Goal: Task Accomplishment & Management: Manage account settings

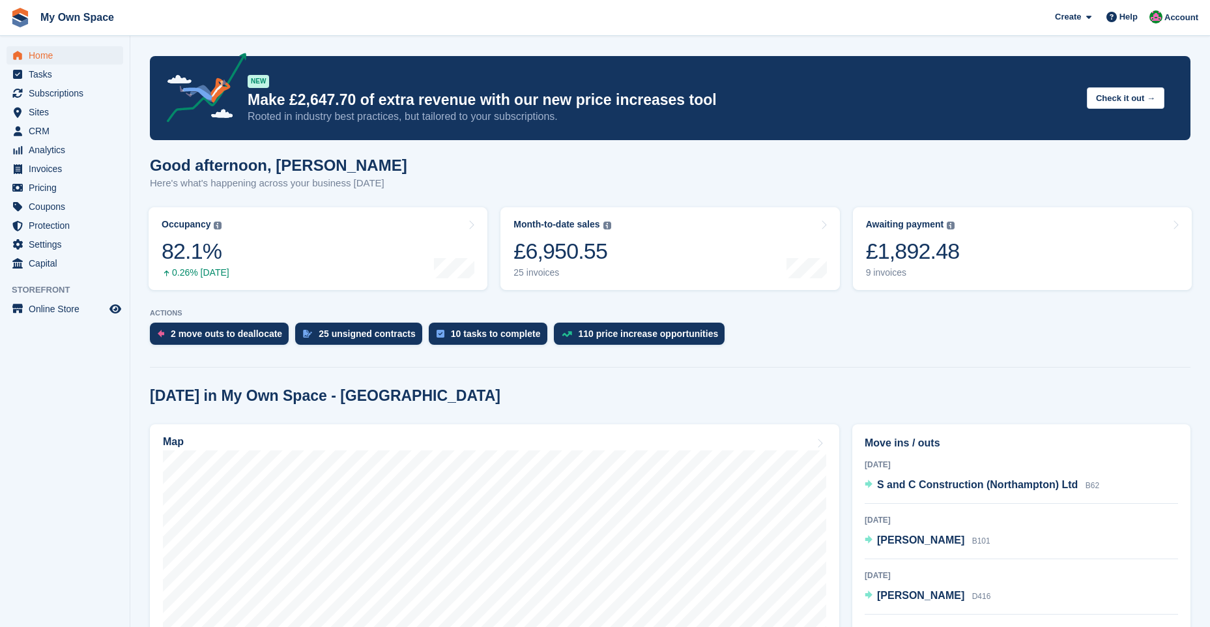
scroll to position [261, 0]
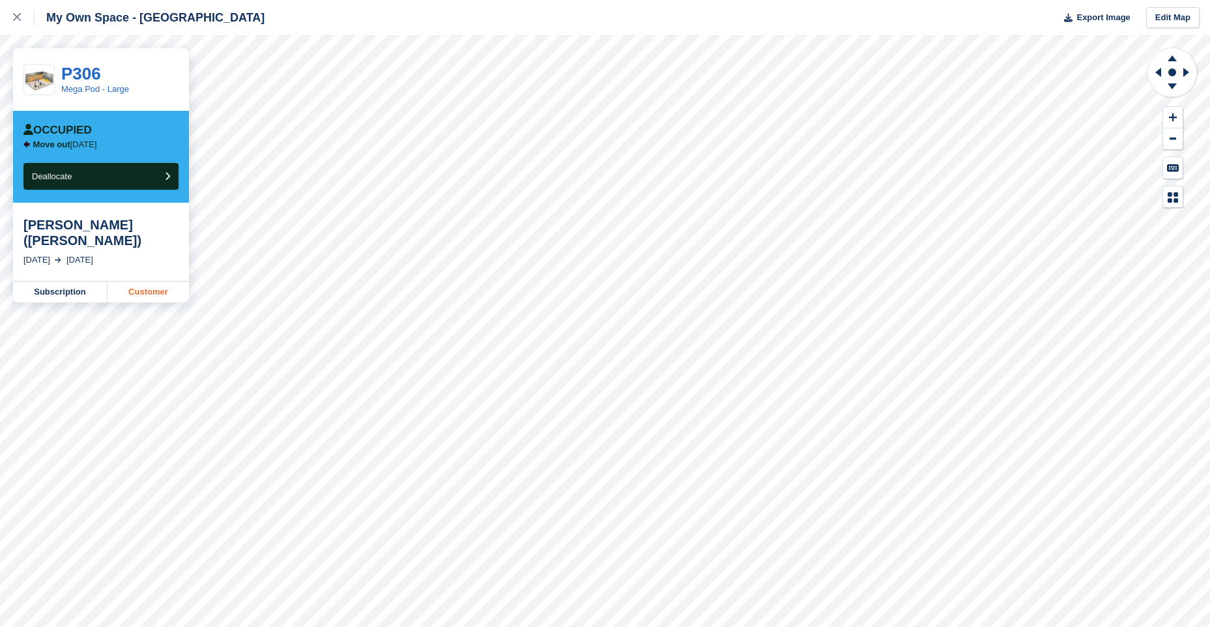
click at [138, 281] on link "Customer" at bounding box center [147, 291] width 81 height 21
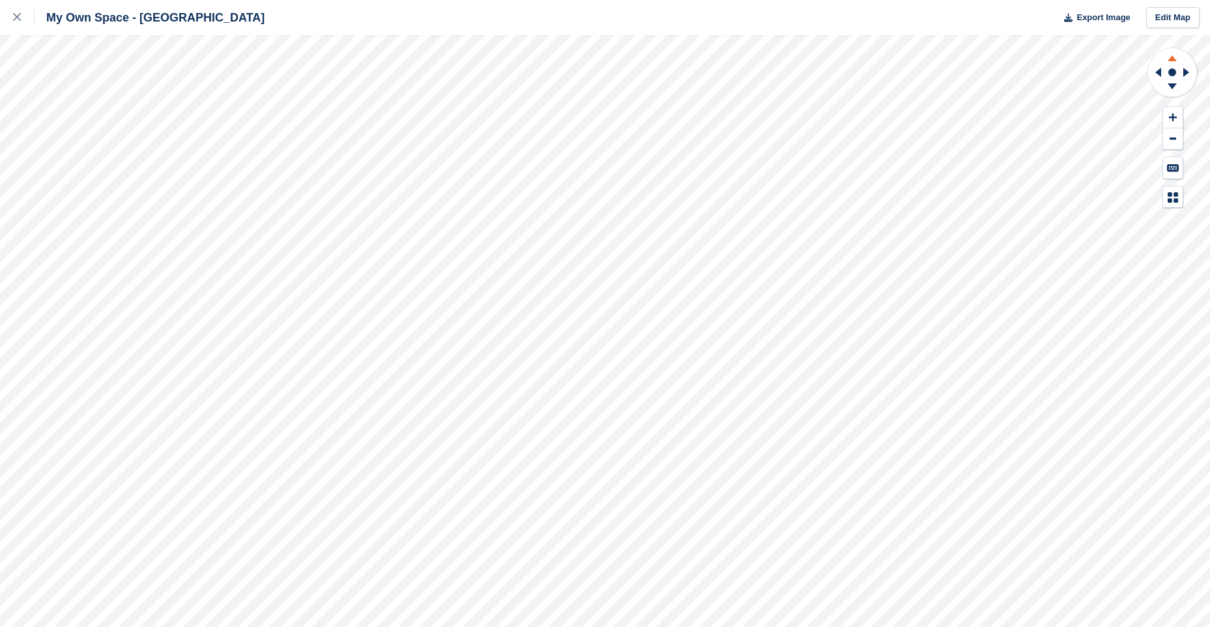
click at [1172, 52] on icon at bounding box center [1172, 56] width 34 height 16
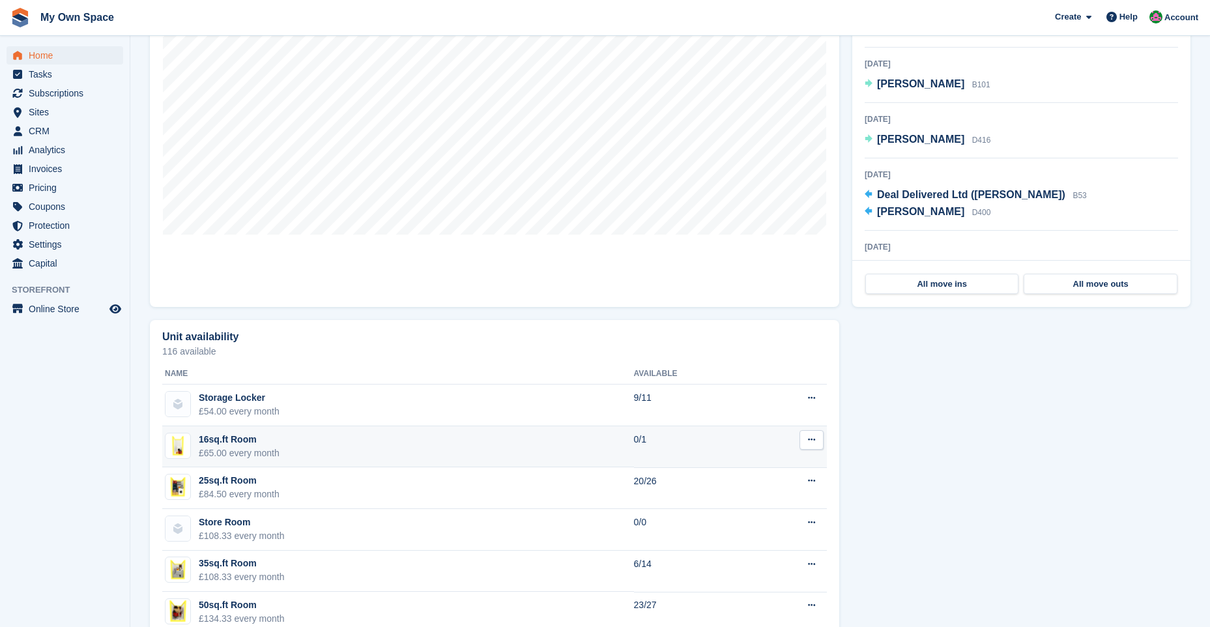
scroll to position [782, 0]
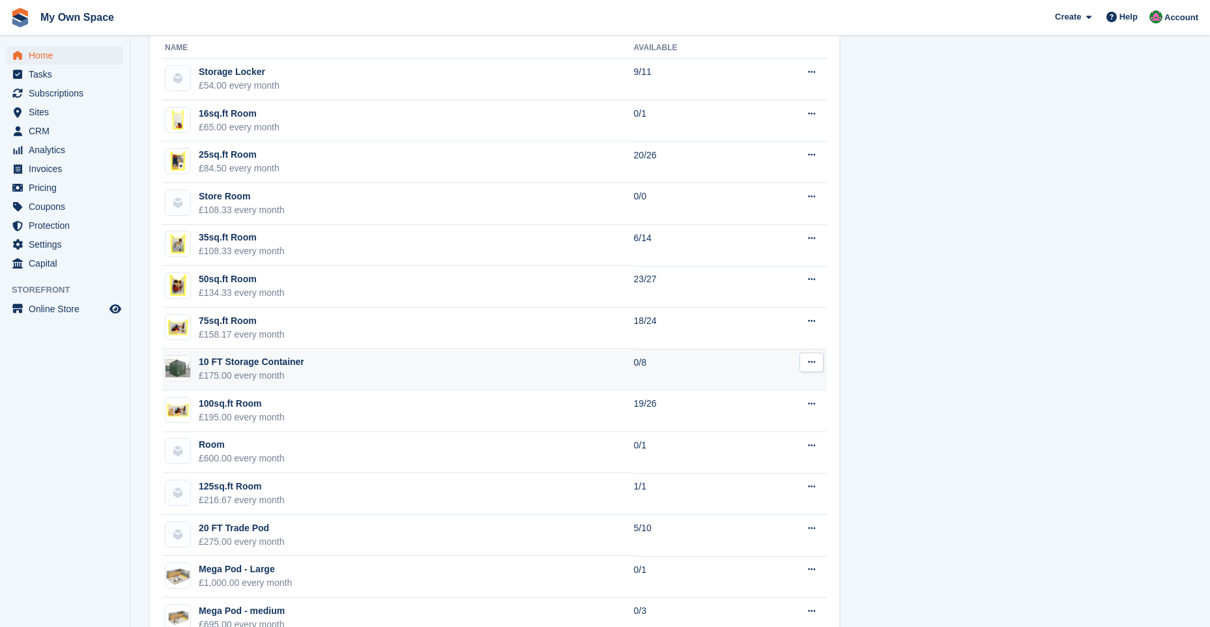
click at [355, 371] on td "10 FT Storage Container £175.00 every month" at bounding box center [398, 369] width 472 height 42
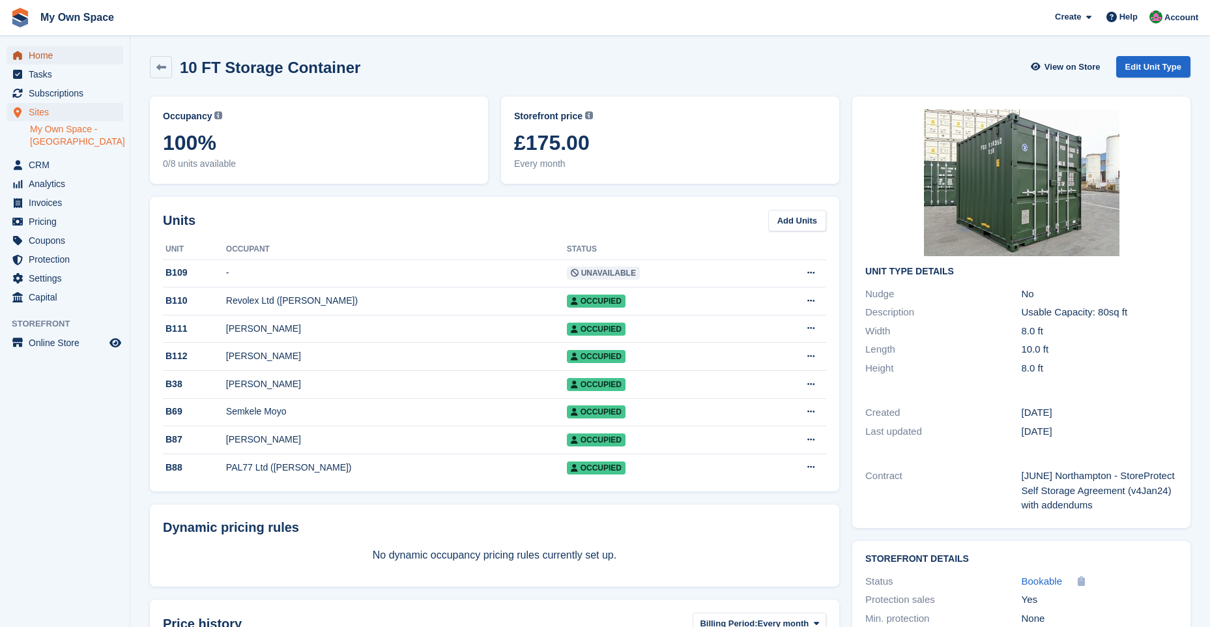
click at [44, 55] on span "Home" at bounding box center [68, 55] width 78 height 18
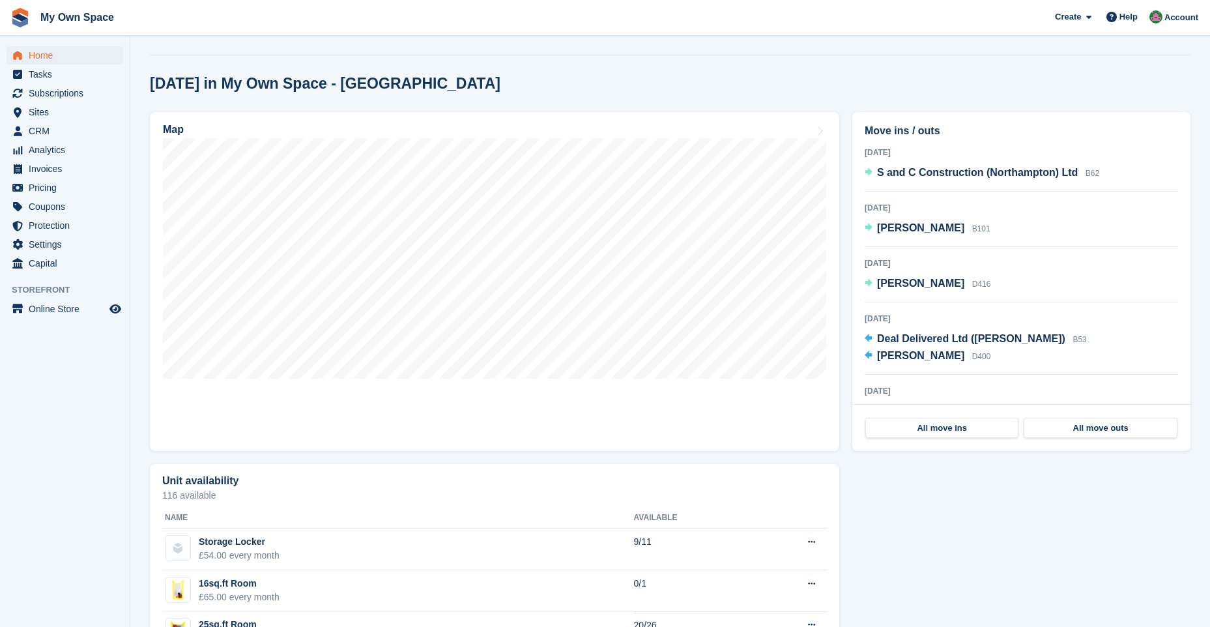
scroll to position [326, 0]
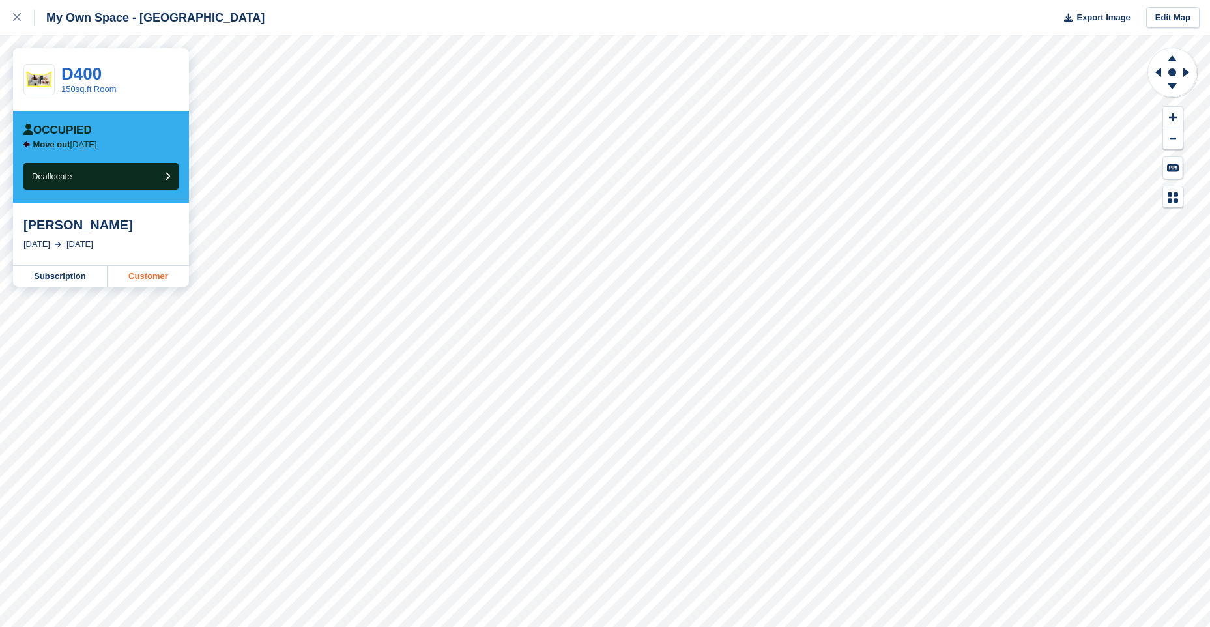
click at [145, 274] on link "Customer" at bounding box center [147, 276] width 81 height 21
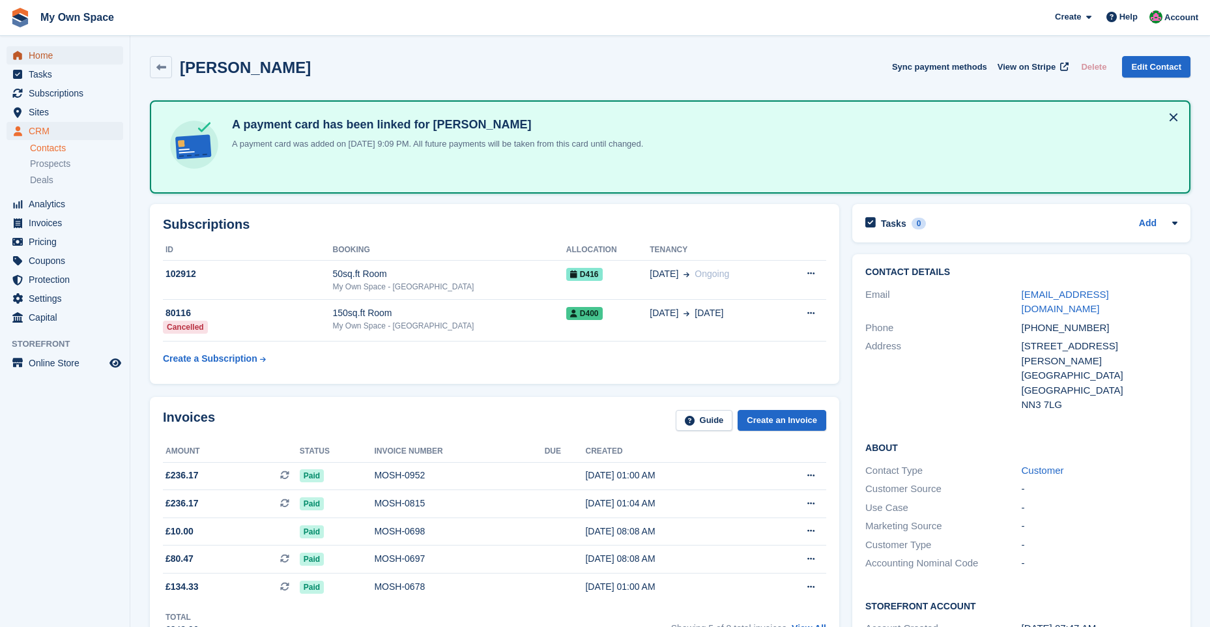
click at [48, 55] on span "Home" at bounding box center [68, 55] width 78 height 18
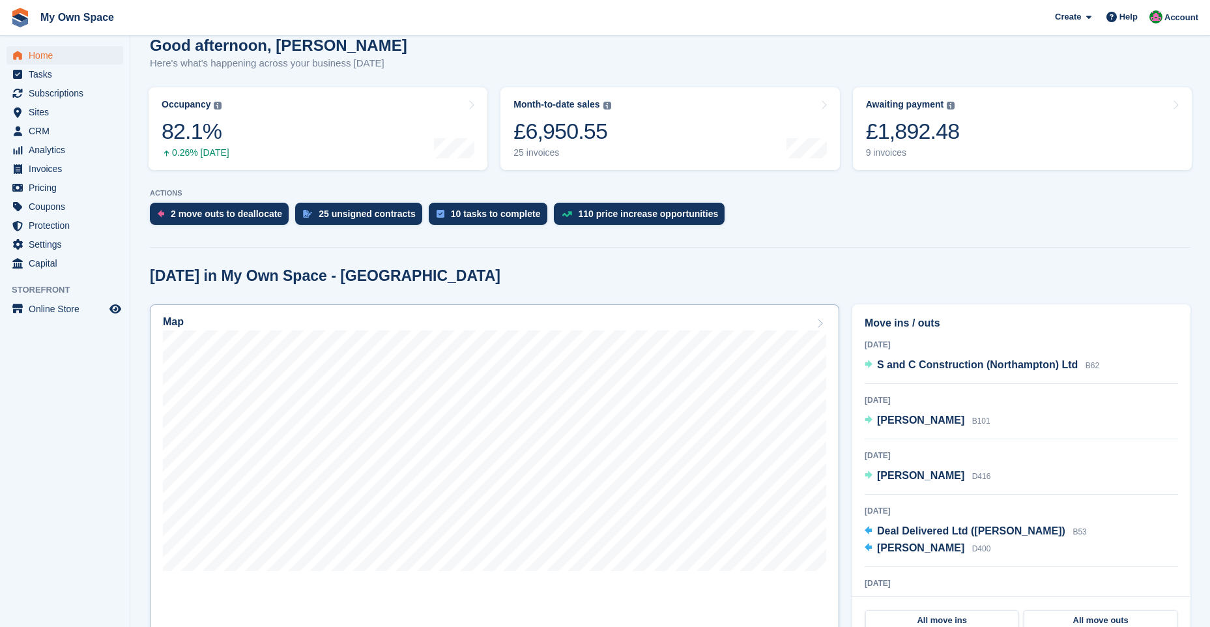
scroll to position [195, 0]
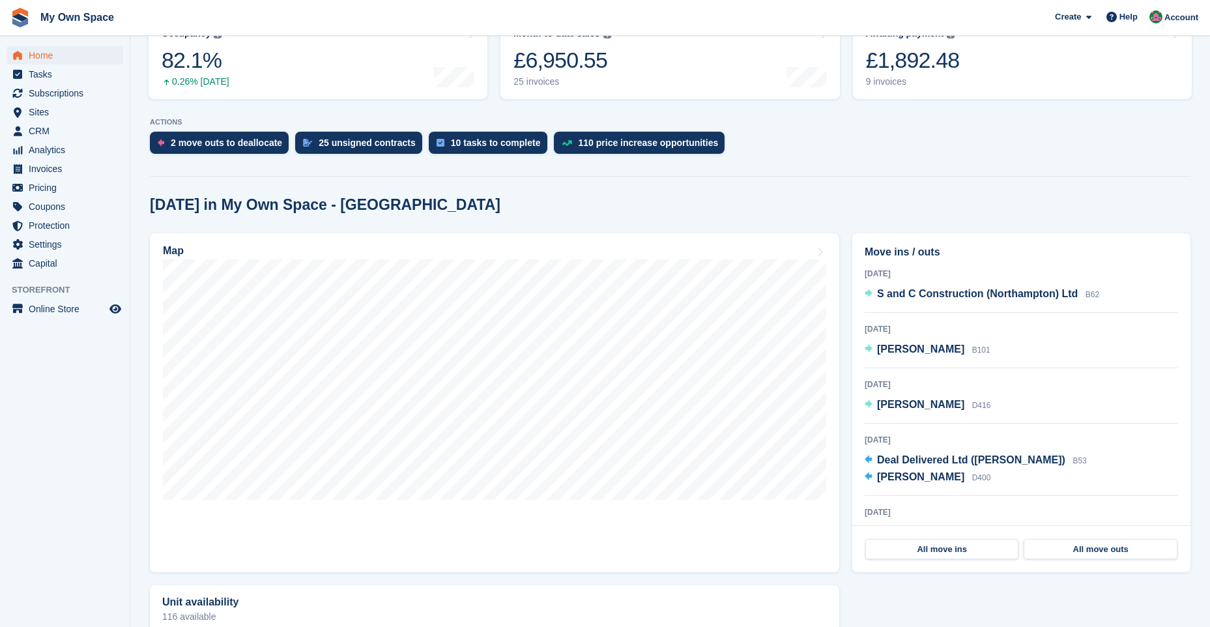
scroll to position [195, 0]
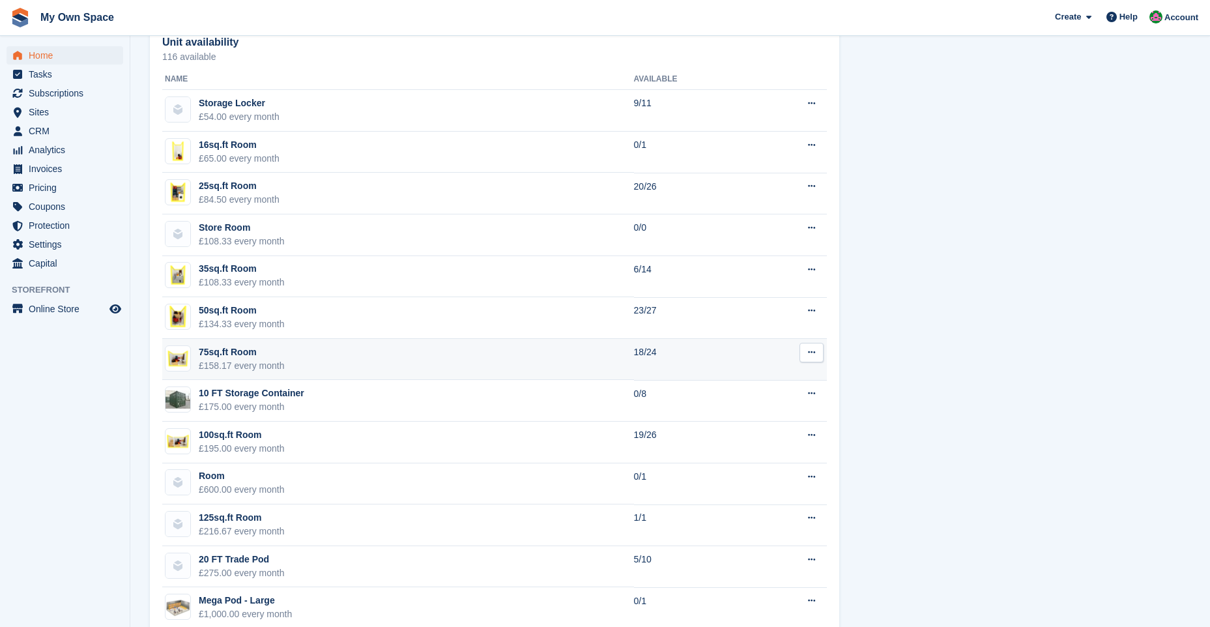
scroll to position [782, 0]
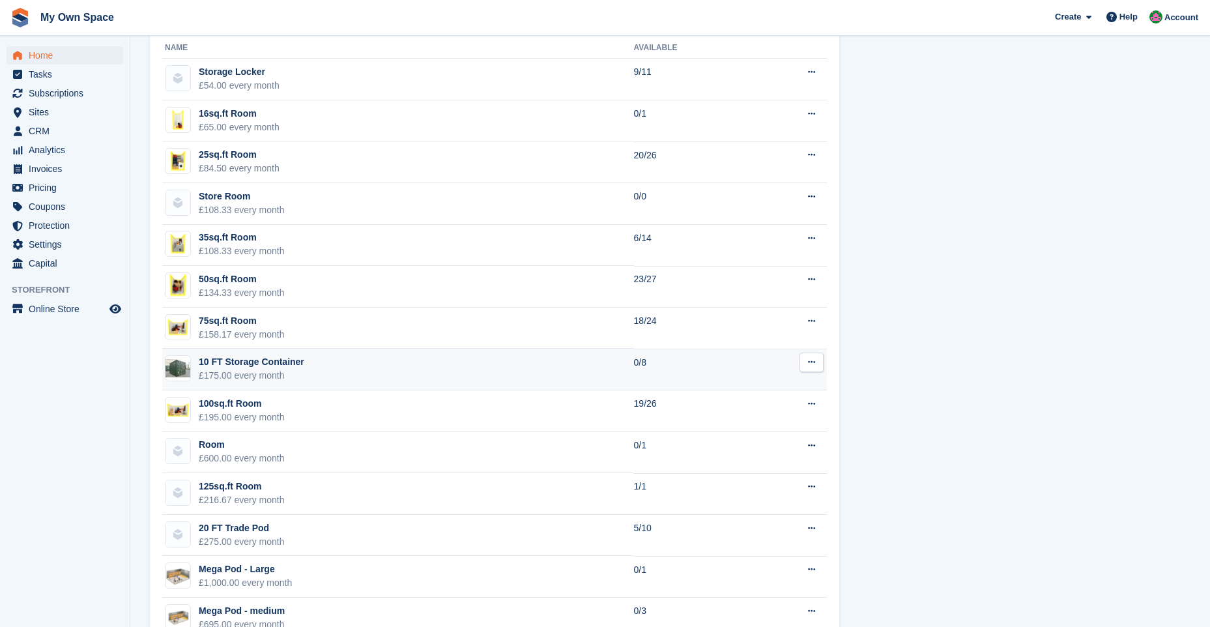
click at [320, 375] on td "10 FT Storage Container £175.00 every month" at bounding box center [398, 369] width 472 height 42
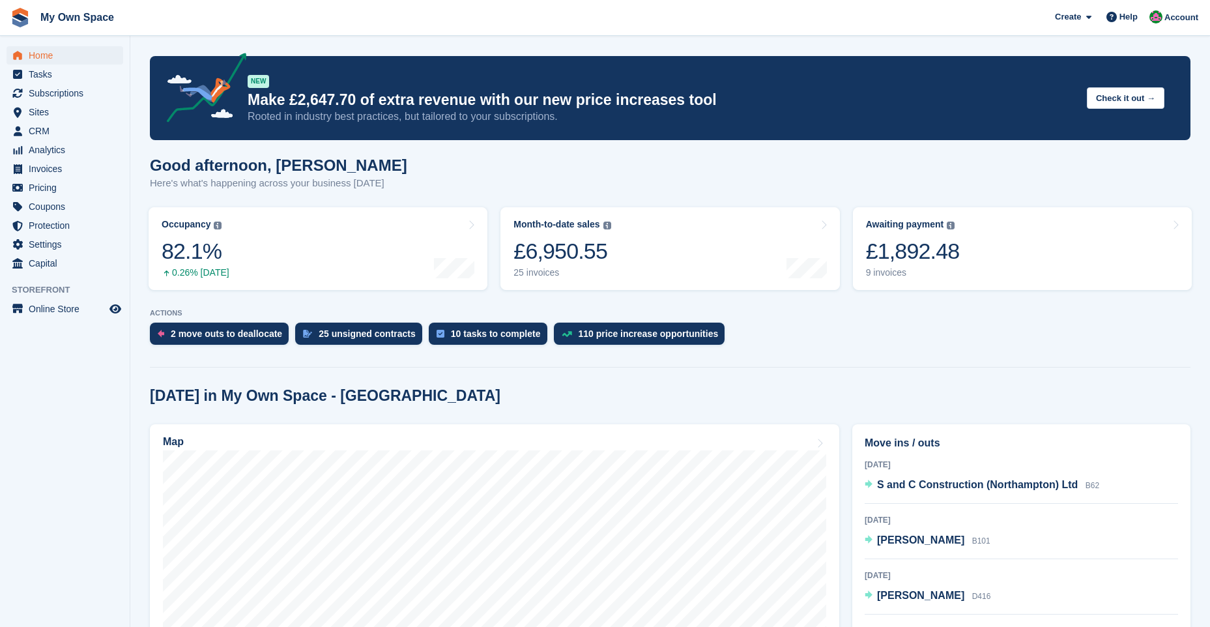
scroll to position [782, 0]
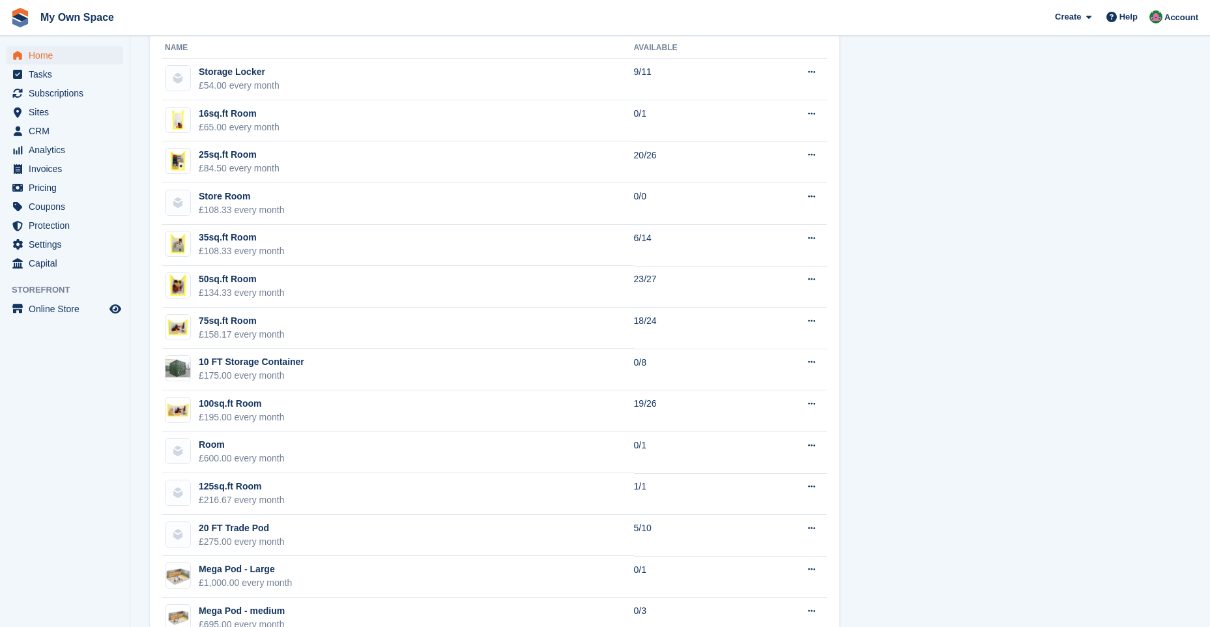
click at [316, 373] on td "10 FT Storage Container £175.00 every month" at bounding box center [398, 369] width 472 height 42
